Goal: Task Accomplishment & Management: Manage account settings

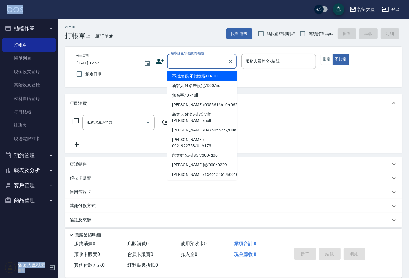
click at [183, 62] on input "顧客姓名/手機號碼/編號" at bounding box center [198, 61] width 56 height 10
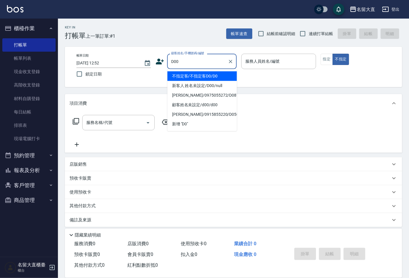
type input "新客人 姓名未設定/D00/null"
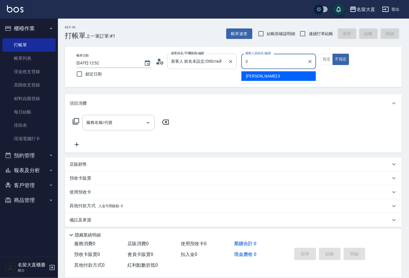
type input "[PERSON_NAME]3"
type button "false"
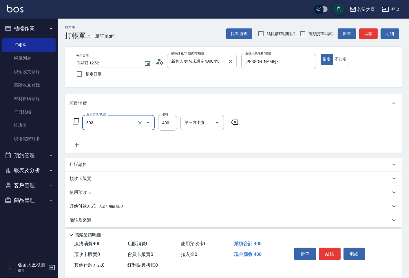
type input "剪髮(C級)(303)"
click at [302, 32] on input "連續打單結帳" at bounding box center [303, 34] width 12 height 12
checkbox input "true"
click at [370, 31] on button "結帳" at bounding box center [368, 33] width 19 height 11
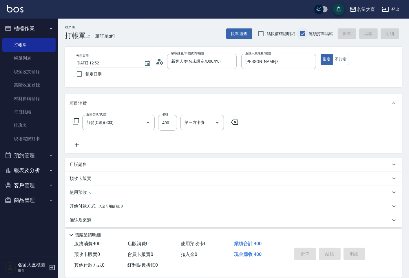
type input "[DATE] 14:49"
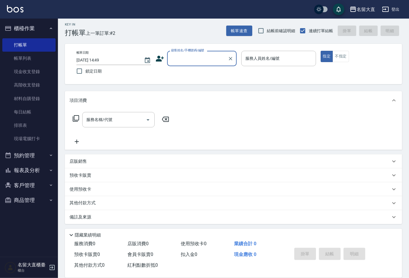
scroll to position [4, 0]
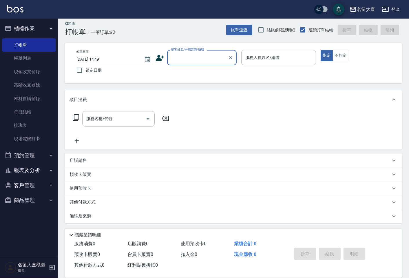
click at [27, 185] on button "客戶管理" at bounding box center [28, 185] width 53 height 15
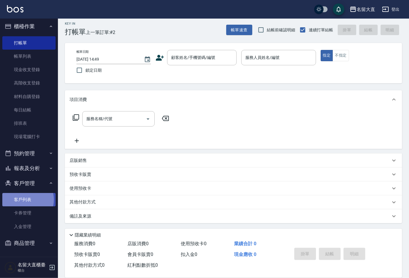
click at [24, 199] on link "客戶列表" at bounding box center [28, 199] width 53 height 13
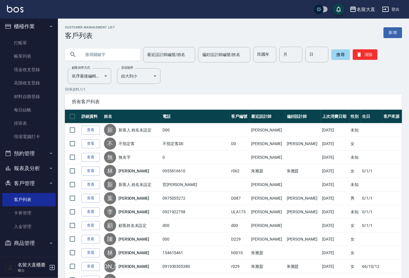
click at [90, 56] on input "text" at bounding box center [108, 55] width 54 height 16
type input "易"
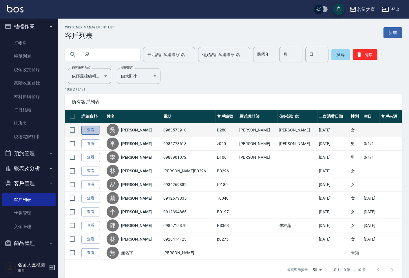
click at [88, 132] on link "查看" at bounding box center [90, 129] width 19 height 9
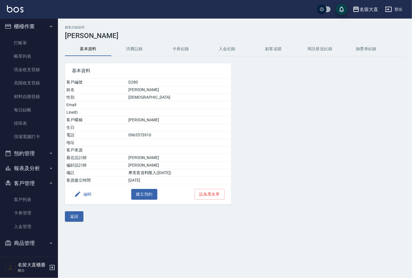
click at [89, 200] on div "編輯 建立預約 設為黑名單" at bounding box center [148, 194] width 167 height 20
click at [90, 194] on button "編輯" at bounding box center [83, 194] width 22 height 11
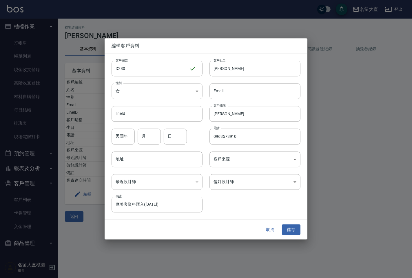
click at [181, 86] on body "名留大直 登出 櫃檯作業 打帳單 帳單列表 現金收支登錄 高階收支登錄 材料自購登錄 每日結帳 排班表 現場電腦打卡 預約管理 預約管理 單日預約紀錄 單週預…" at bounding box center [206, 139] width 412 height 278
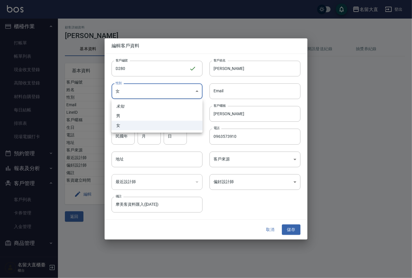
click at [141, 118] on li "男" at bounding box center [157, 116] width 91 height 10
type input "[DEMOGRAPHIC_DATA]"
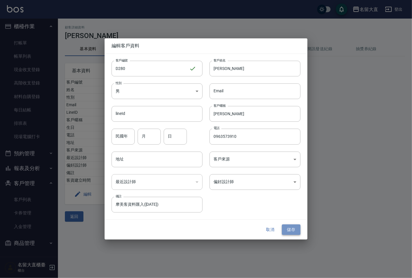
click at [293, 228] on button "儲存" at bounding box center [291, 229] width 19 height 11
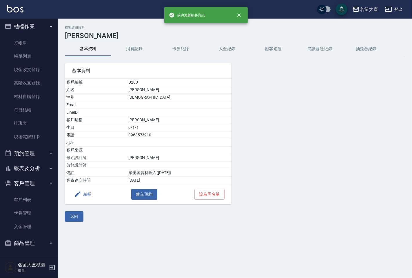
click at [132, 51] on button "消費記錄" at bounding box center [134, 49] width 46 height 14
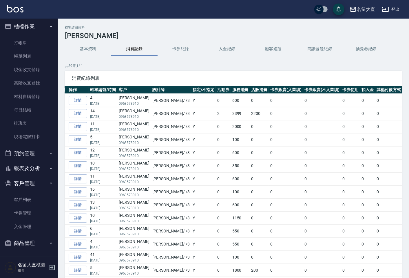
scroll to position [332, 0]
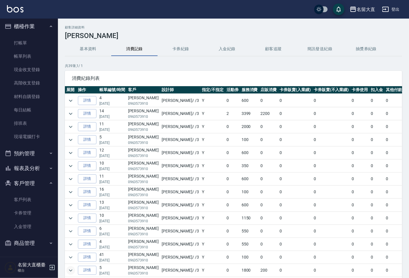
click at [70, 267] on icon "expand row" at bounding box center [70, 270] width 7 height 7
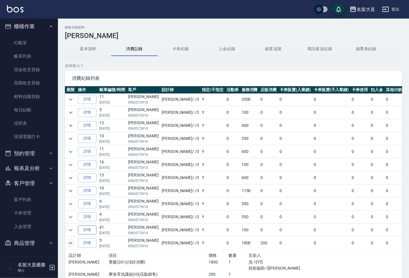
scroll to position [362, 0]
